Goal: Navigation & Orientation: Go to known website

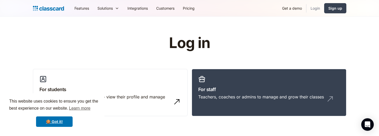
click at [313, 13] on link "Login" at bounding box center [316, 8] width 18 height 12
click at [283, 96] on div "Teachers, coaches or admins to manage and grow their classes" at bounding box center [261, 97] width 126 height 6
